Goal: Task Accomplishment & Management: Use online tool/utility

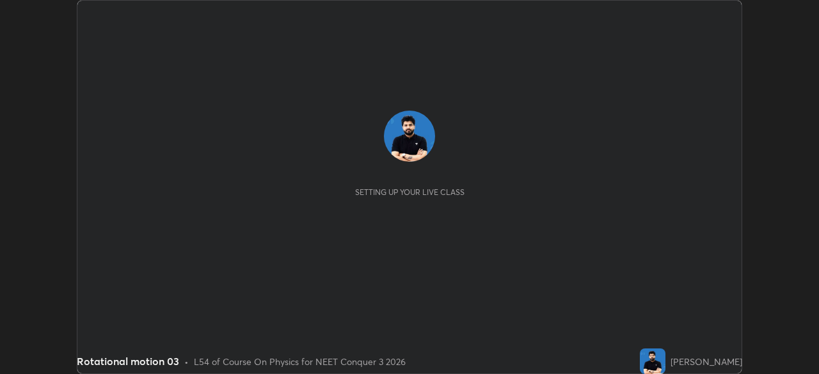
scroll to position [374, 818]
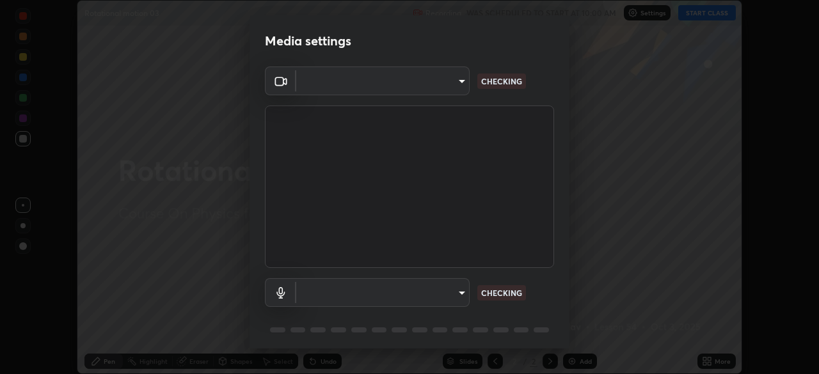
type input "ca2178d49a5cb12192a3fb46c4f9e24c845582a8c54499e9c28839f421edfd75"
click at [418, 293] on body "Erase all Rotational motion 03 Recording WAS SCHEDULED TO START AT 10:00 AM Set…" at bounding box center [409, 187] width 819 height 374
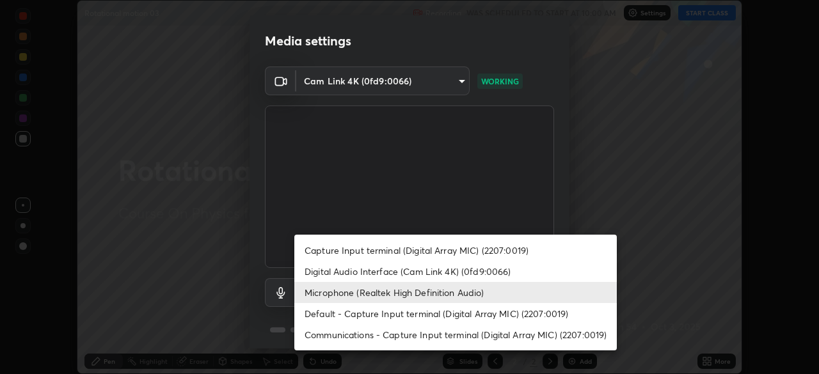
click at [423, 270] on li "Digital Audio Interface (Cam Link 4K) (0fd9:0066)" at bounding box center [455, 271] width 322 height 21
type input "6e8cdeed06ccbfd0c0b2313ea92623c2acea6c8dfbb35163329b27b25bea8bf3"
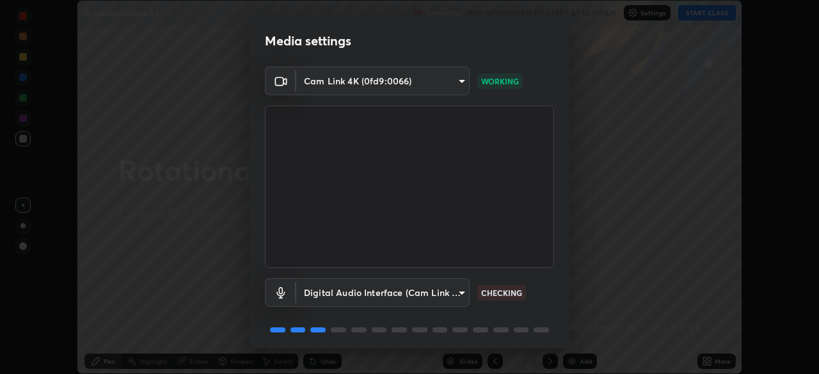
scroll to position [45, 0]
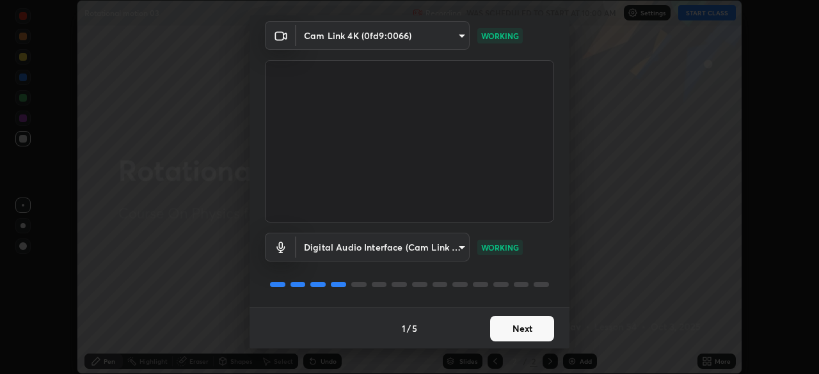
click at [522, 329] on button "Next" at bounding box center [522, 329] width 64 height 26
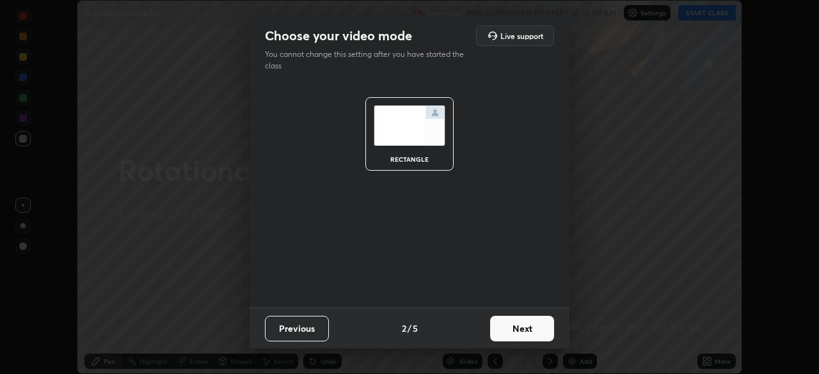
scroll to position [0, 0]
click at [527, 328] on button "Next" at bounding box center [522, 329] width 64 height 26
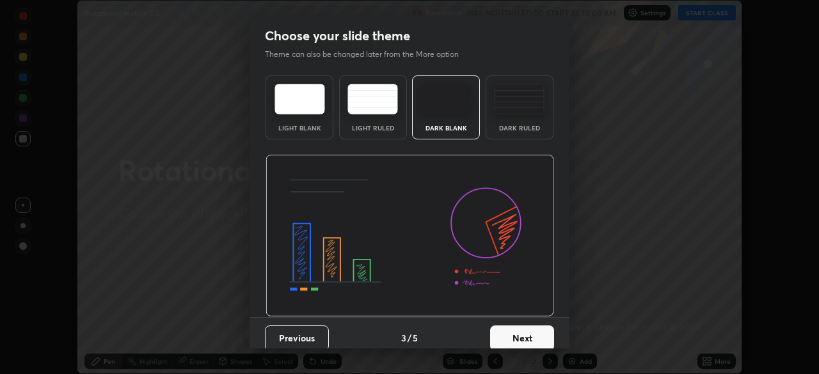
click at [537, 330] on button "Next" at bounding box center [522, 339] width 64 height 26
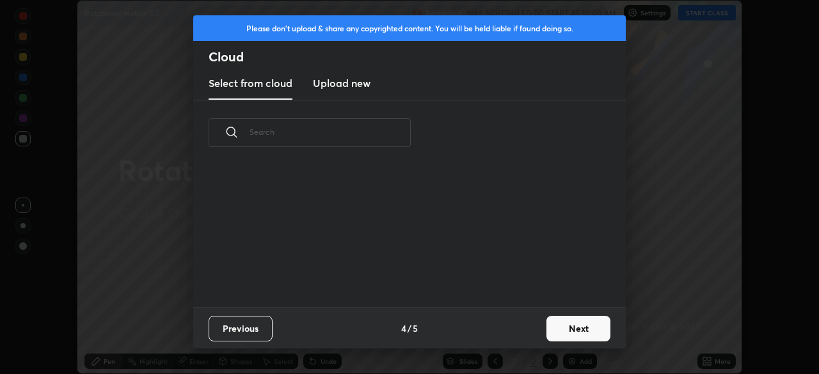
click at [549, 336] on button "Next" at bounding box center [578, 329] width 64 height 26
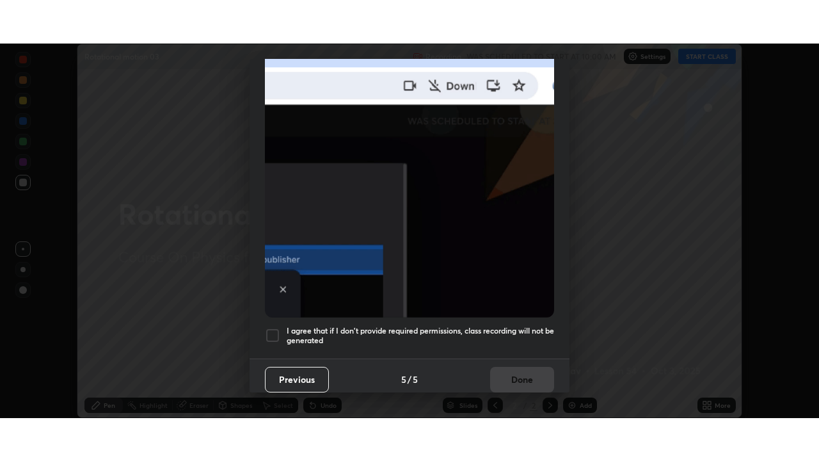
scroll to position [306, 0]
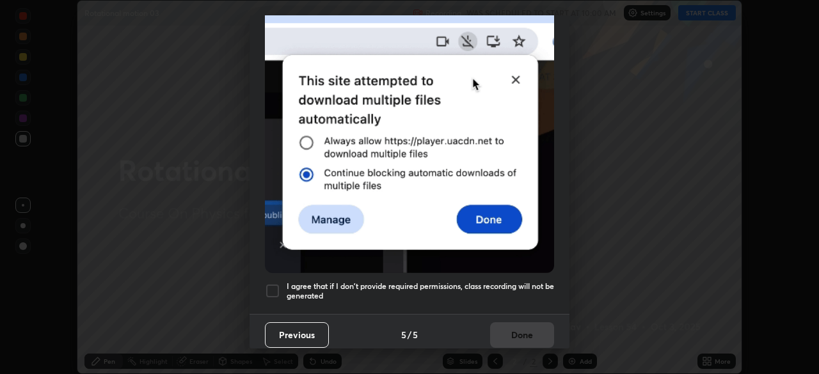
click at [278, 283] on div at bounding box center [272, 290] width 15 height 15
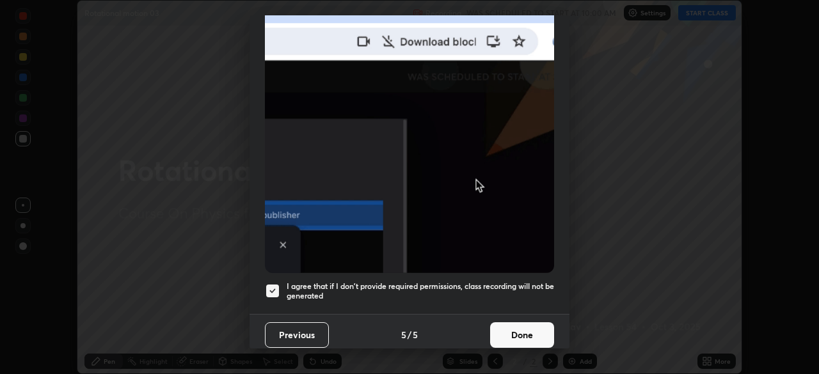
click at [519, 328] on button "Done" at bounding box center [522, 335] width 64 height 26
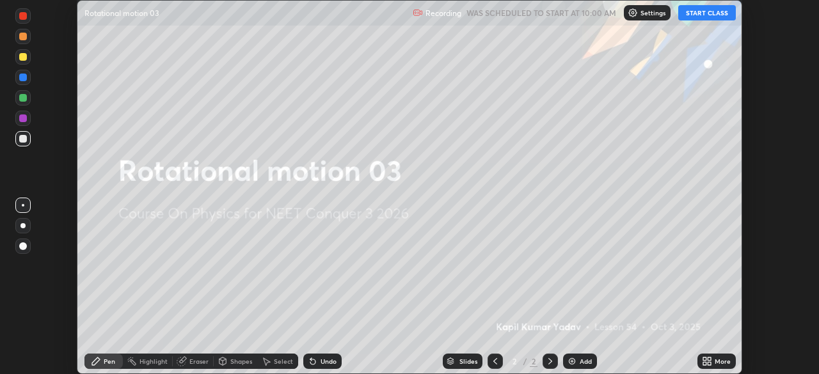
click at [716, 15] on button "START CLASS" at bounding box center [707, 12] width 58 height 15
click at [710, 359] on icon at bounding box center [709, 359] width 3 height 3
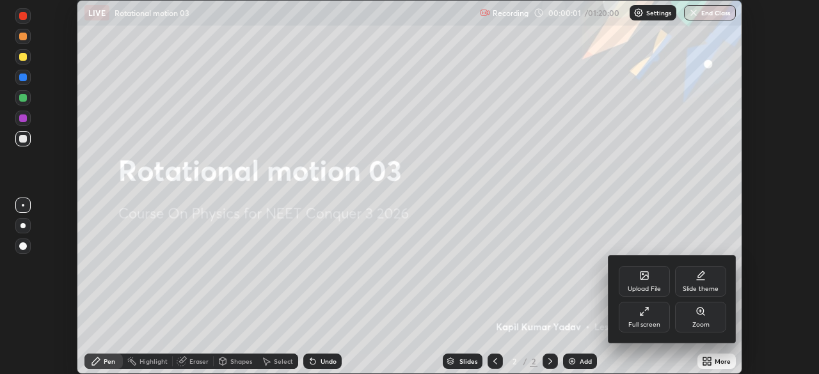
click at [654, 322] on div "Full screen" at bounding box center [644, 325] width 32 height 6
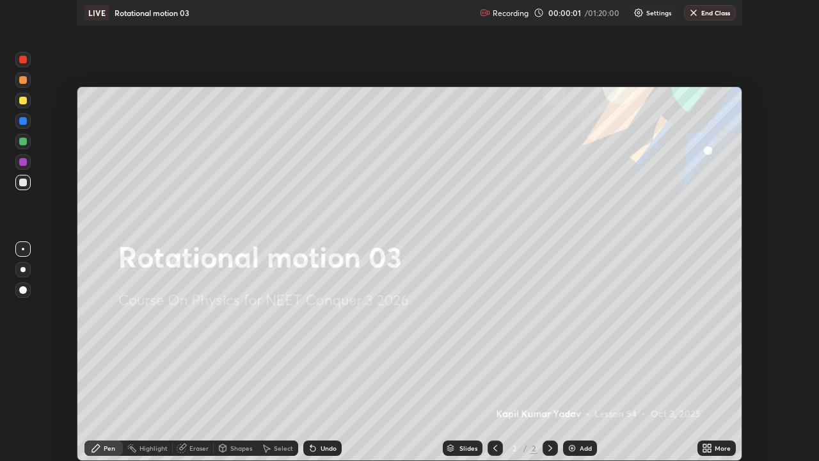
scroll to position [461, 819]
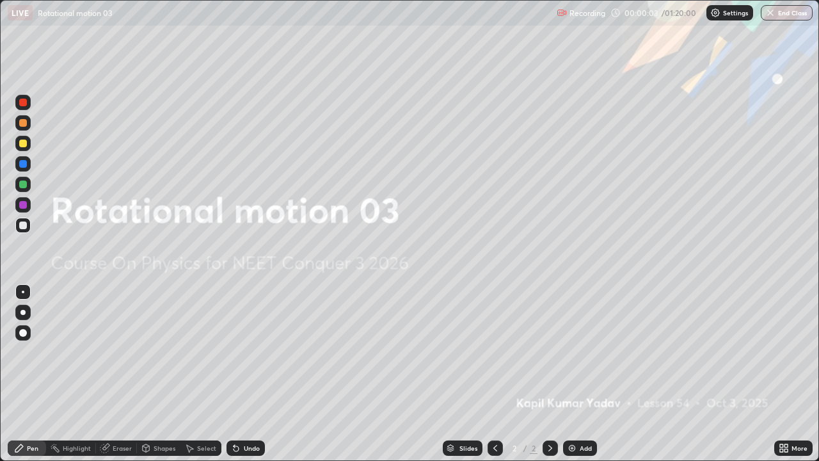
click at [582, 374] on div "Add" at bounding box center [586, 448] width 12 height 6
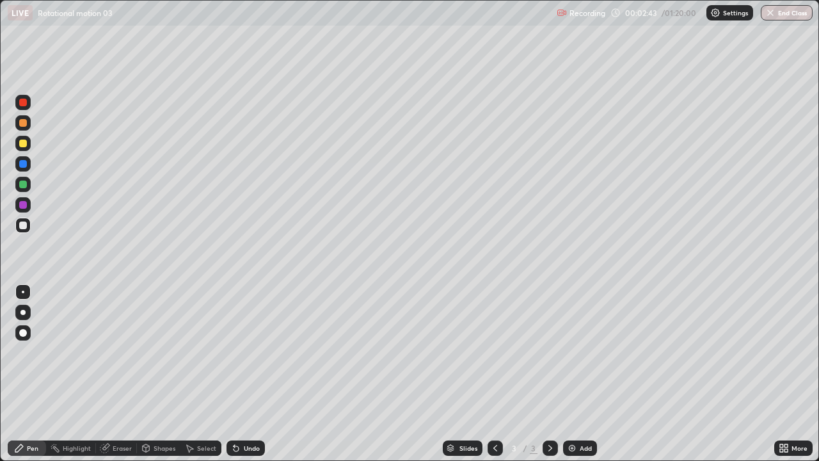
click at [573, 374] on img at bounding box center [572, 448] width 10 height 10
click at [29, 150] on div at bounding box center [22, 143] width 15 height 20
click at [572, 374] on img at bounding box center [572, 448] width 10 height 10
click at [574, 374] on img at bounding box center [572, 448] width 10 height 10
click at [576, 374] on div "Add" at bounding box center [580, 447] width 34 height 15
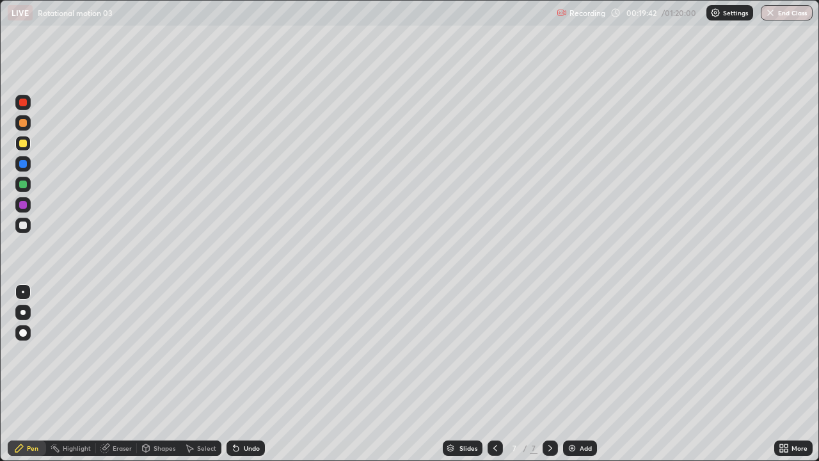
click at [575, 374] on img at bounding box center [572, 448] width 10 height 10
click at [568, 374] on img at bounding box center [572, 448] width 10 height 10
click at [571, 374] on img at bounding box center [572, 448] width 10 height 10
click at [572, 374] on img at bounding box center [572, 448] width 10 height 10
click at [249, 374] on div "Undo" at bounding box center [252, 448] width 16 height 6
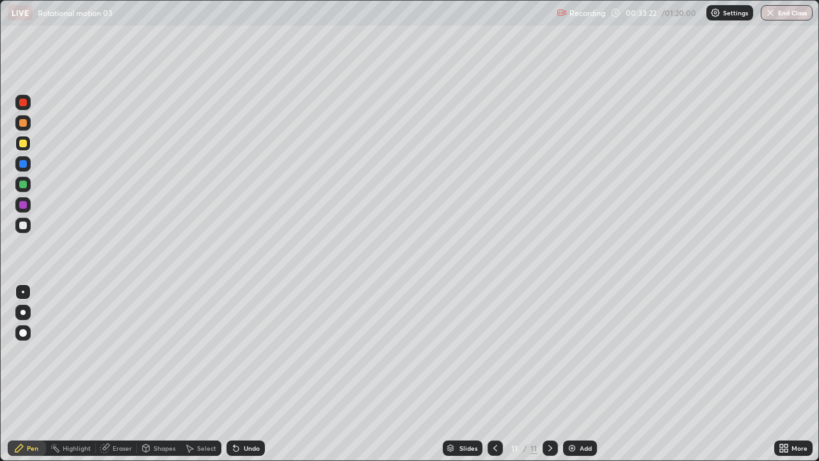
click at [493, 374] on icon at bounding box center [495, 448] width 4 height 6
click at [550, 374] on icon at bounding box center [550, 448] width 10 height 10
click at [569, 374] on img at bounding box center [572, 448] width 10 height 10
click at [249, 374] on div "Undo" at bounding box center [252, 448] width 16 height 6
click at [582, 374] on div "Add" at bounding box center [586, 448] width 12 height 6
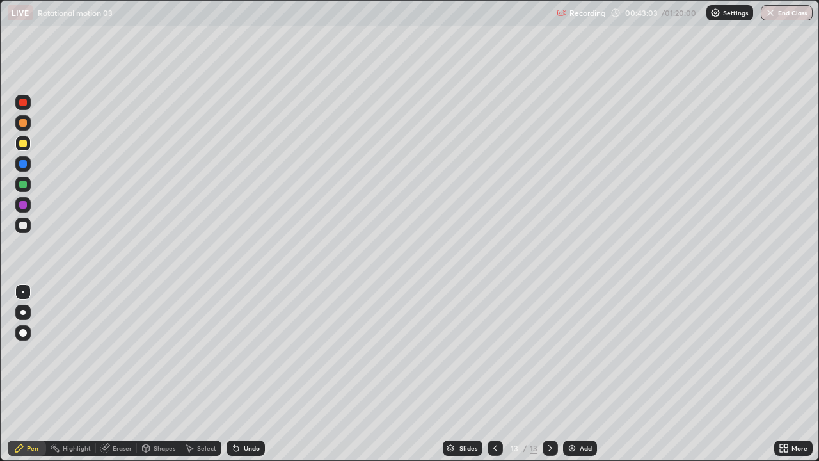
click at [244, 374] on div "Undo" at bounding box center [252, 448] width 16 height 6
click at [573, 374] on img at bounding box center [572, 448] width 10 height 10
click at [590, 374] on div "Add" at bounding box center [586, 448] width 12 height 6
click at [245, 374] on div "Undo" at bounding box center [252, 448] width 16 height 6
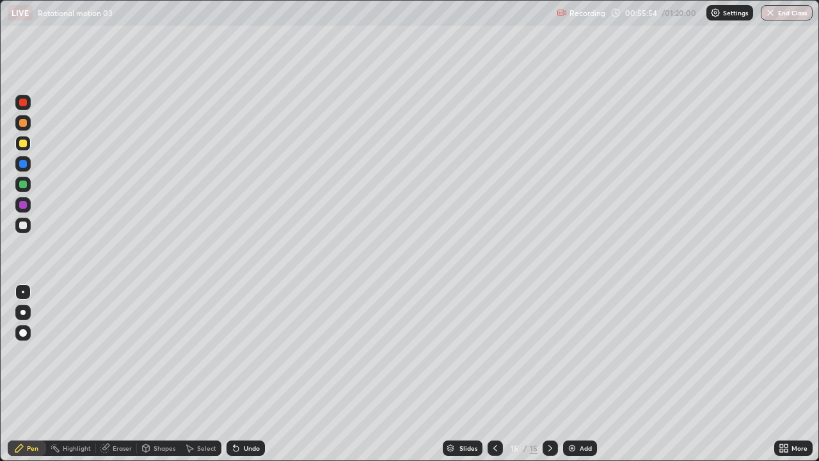
click at [245, 374] on div "Undo" at bounding box center [245, 447] width 38 height 15
click at [581, 374] on div "Add" at bounding box center [580, 447] width 34 height 15
click at [571, 374] on img at bounding box center [572, 448] width 10 height 10
click at [21, 185] on div at bounding box center [23, 184] width 8 height 8
click at [576, 374] on div "Add" at bounding box center [580, 447] width 34 height 15
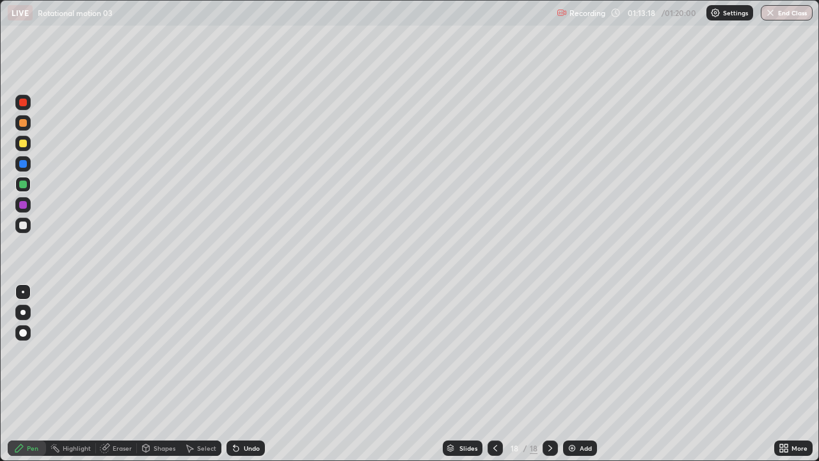
click at [780, 14] on button "End Class" at bounding box center [787, 12] width 52 height 15
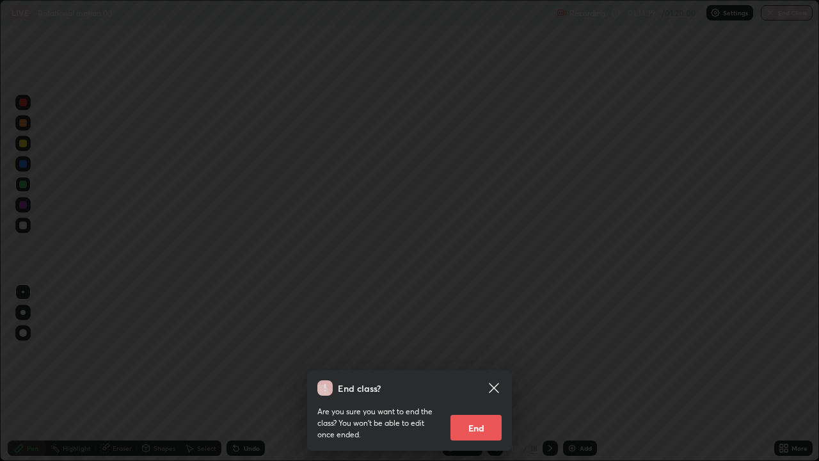
click at [479, 374] on button "End" at bounding box center [475, 428] width 51 height 26
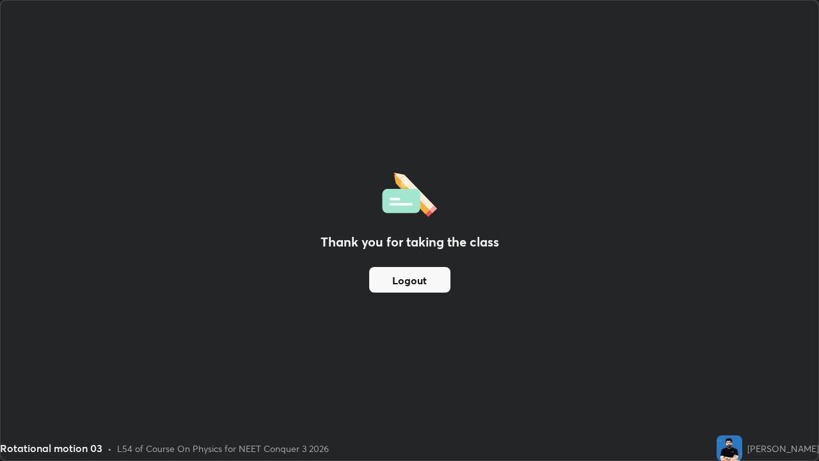
click at [417, 283] on button "Logout" at bounding box center [409, 280] width 81 height 26
click at [413, 278] on button "Logout" at bounding box center [409, 280] width 81 height 26
